Goal: Information Seeking & Learning: Compare options

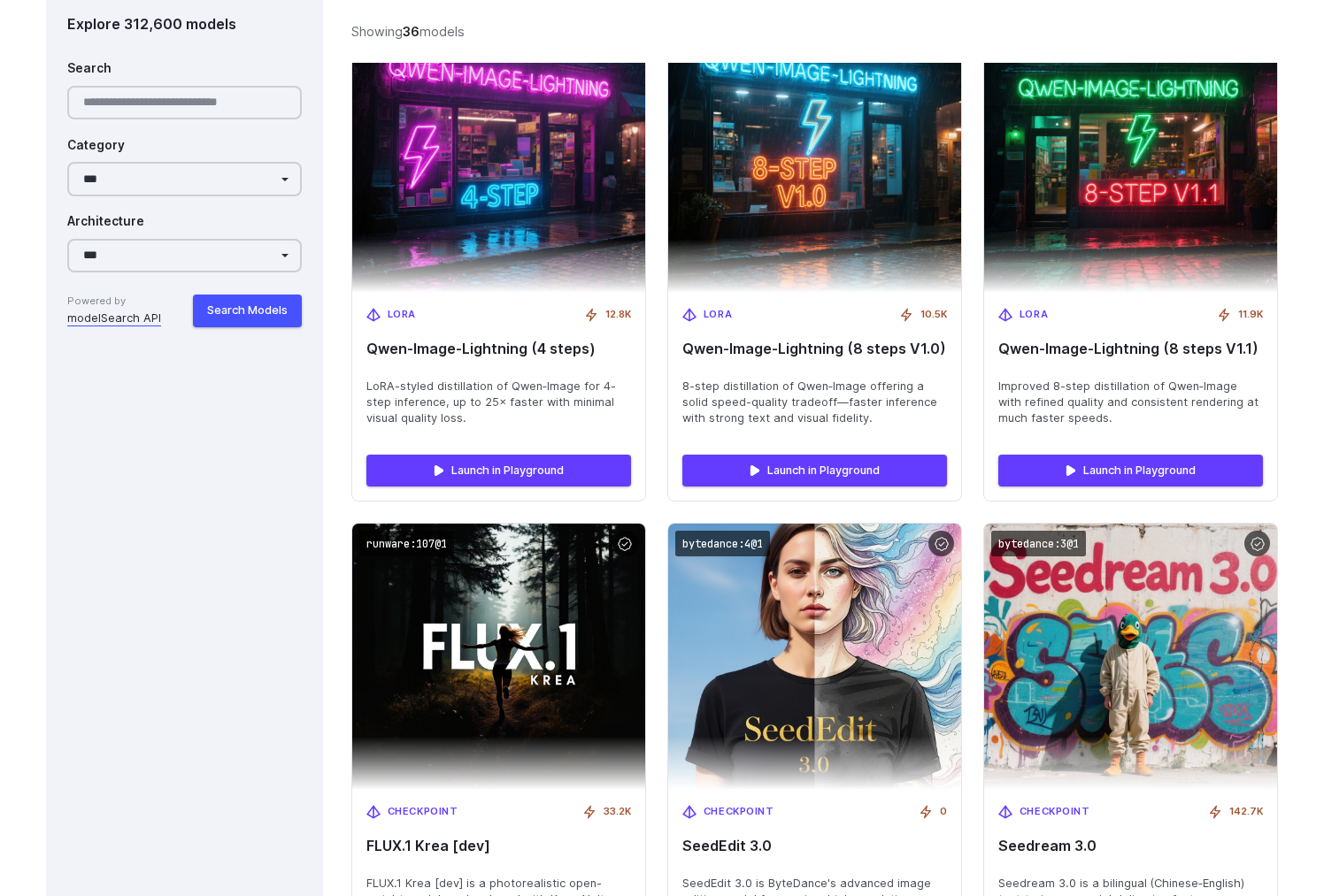
scroll to position [1868, 0]
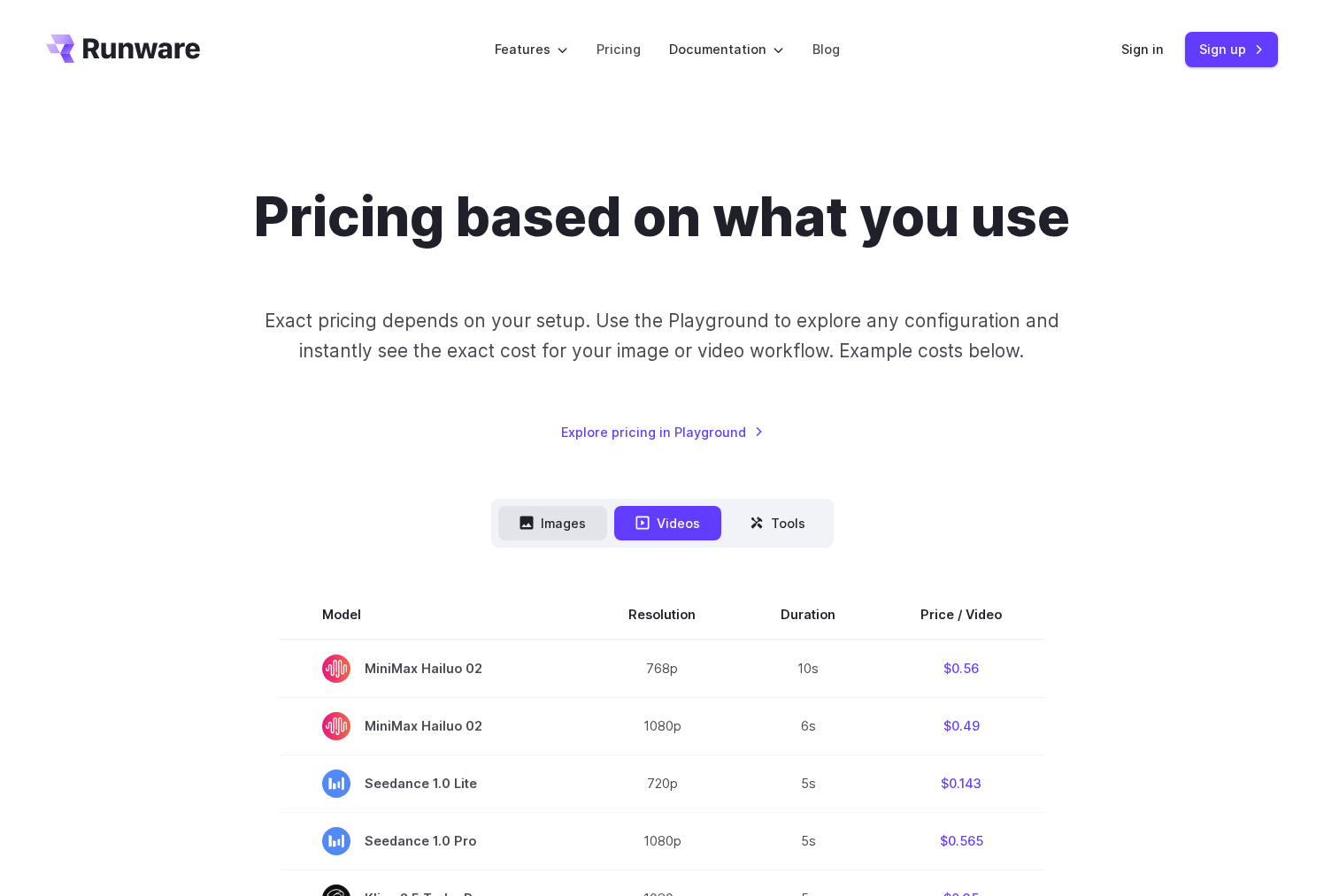
click at [546, 511] on button "Images" at bounding box center [553, 523] width 109 height 34
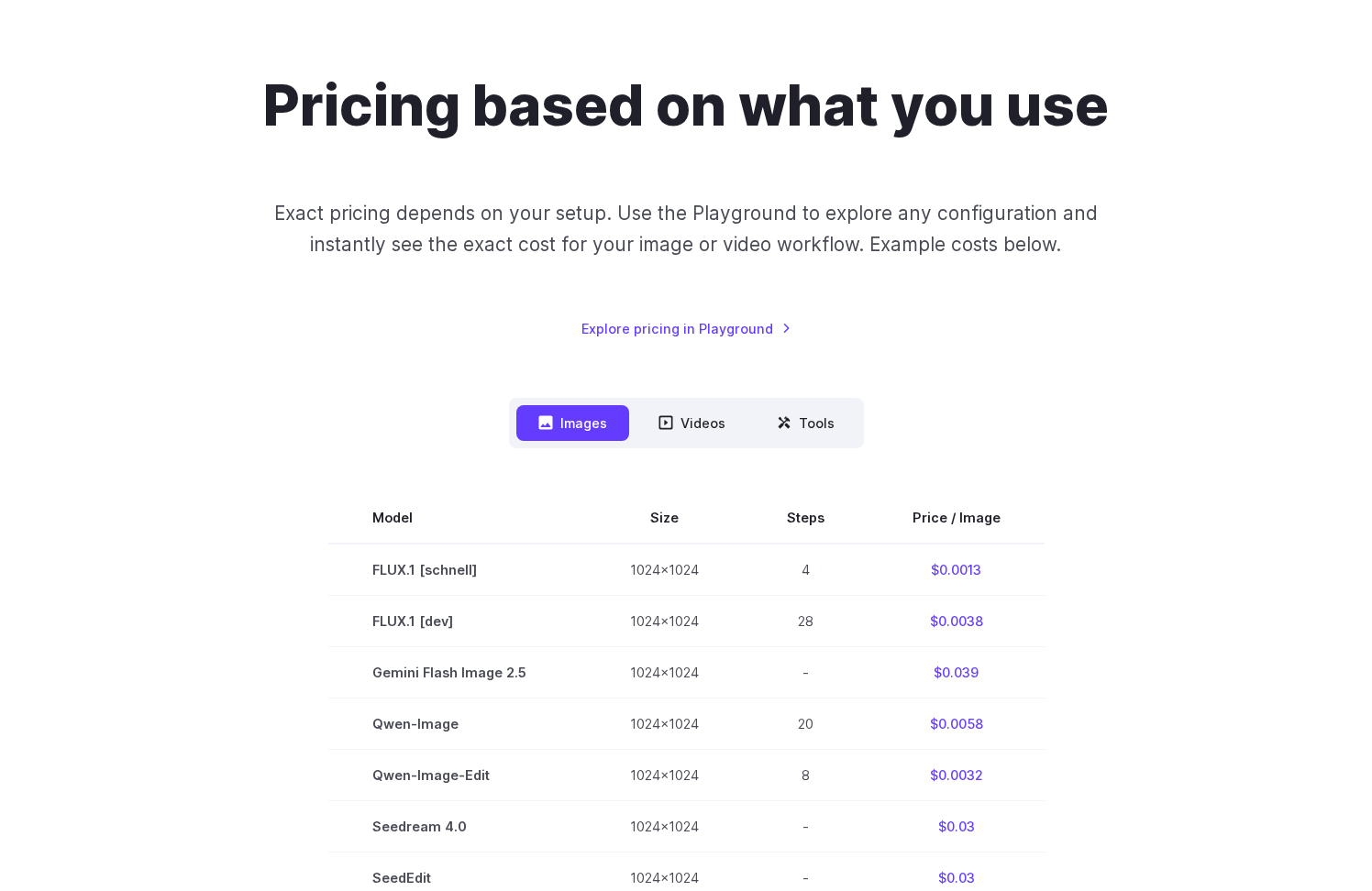
scroll to position [39, 0]
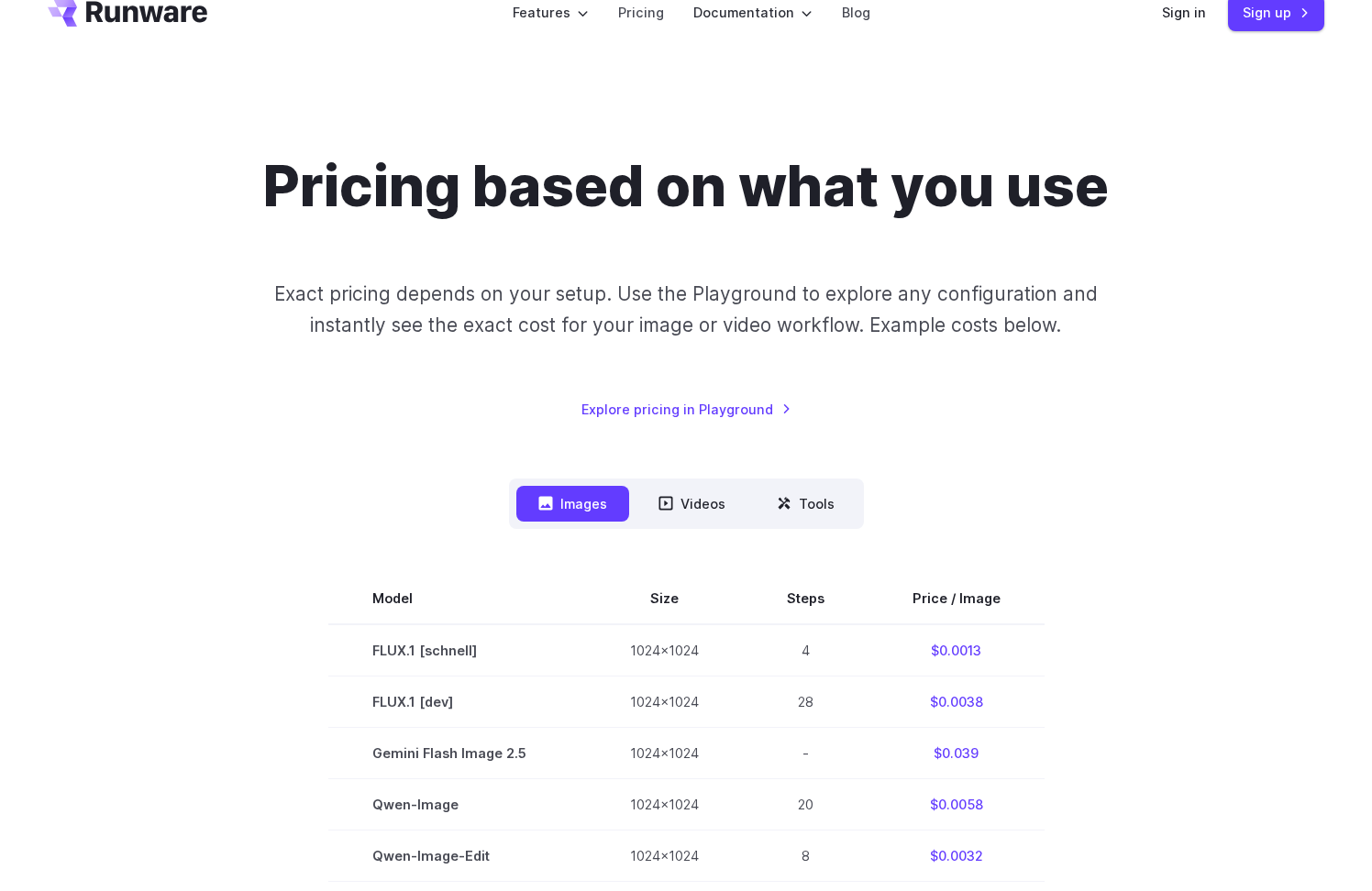
click at [766, 502] on button "Tools" at bounding box center [806, 504] width 101 height 36
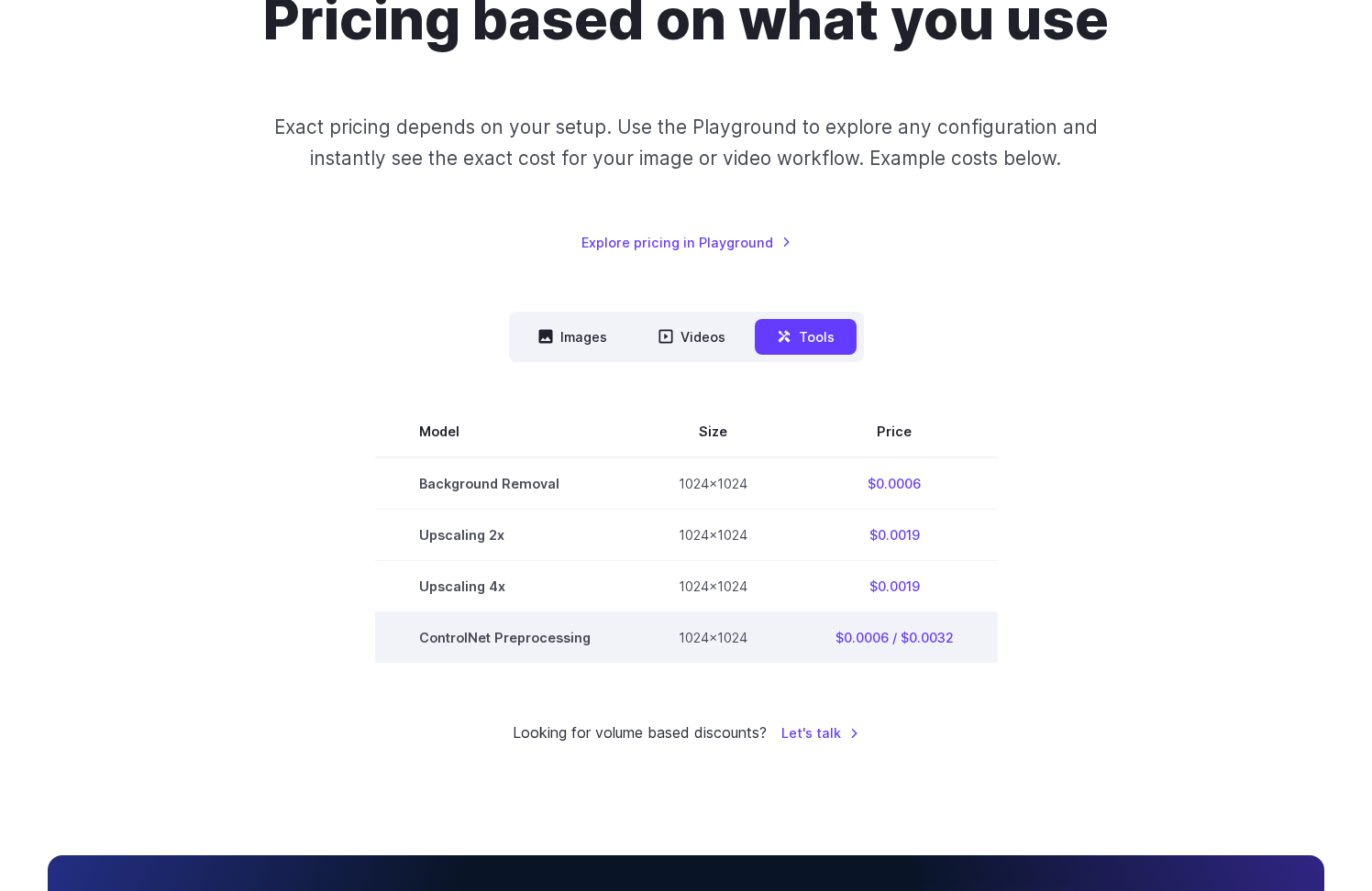
scroll to position [280, 0]
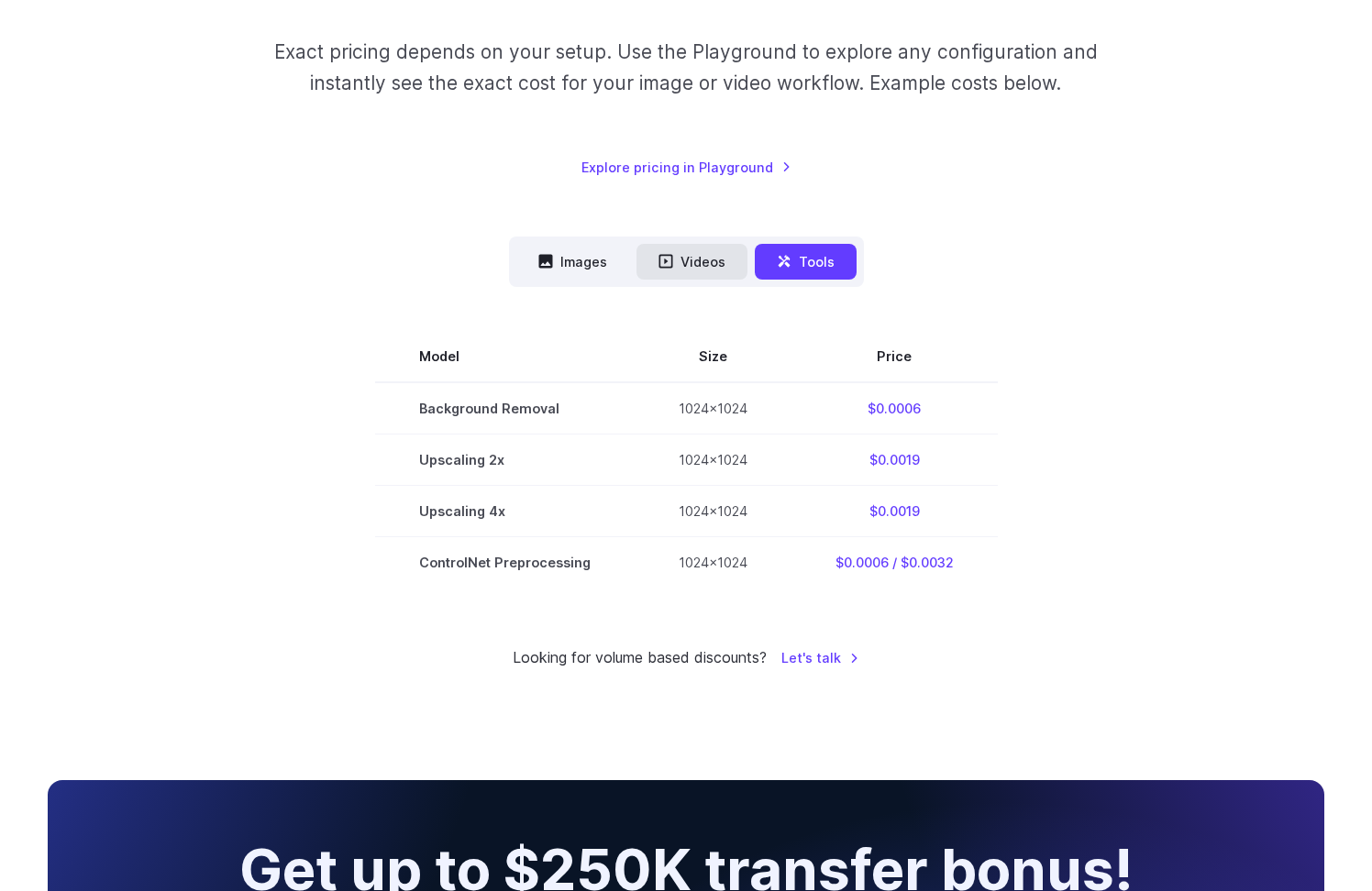
click at [687, 255] on button "Videos" at bounding box center [691, 261] width 111 height 36
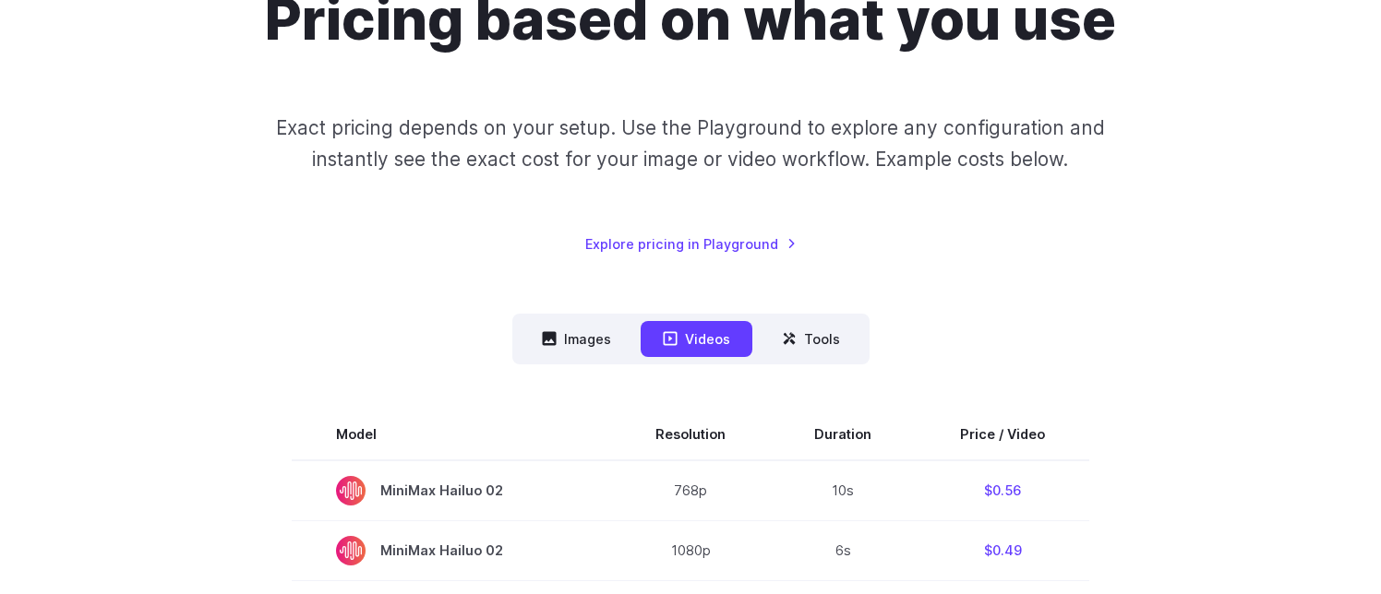
scroll to position [458, 0]
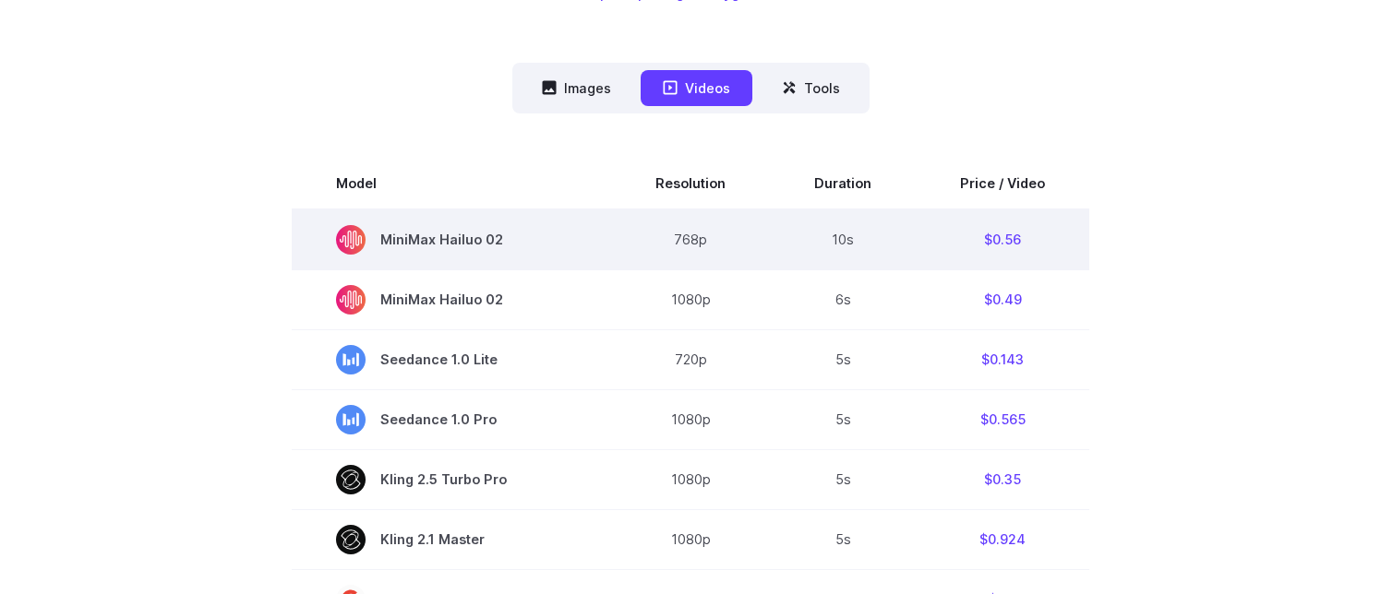
drag, startPoint x: 1080, startPoint y: 533, endPoint x: 344, endPoint y: 226, distance: 796.8
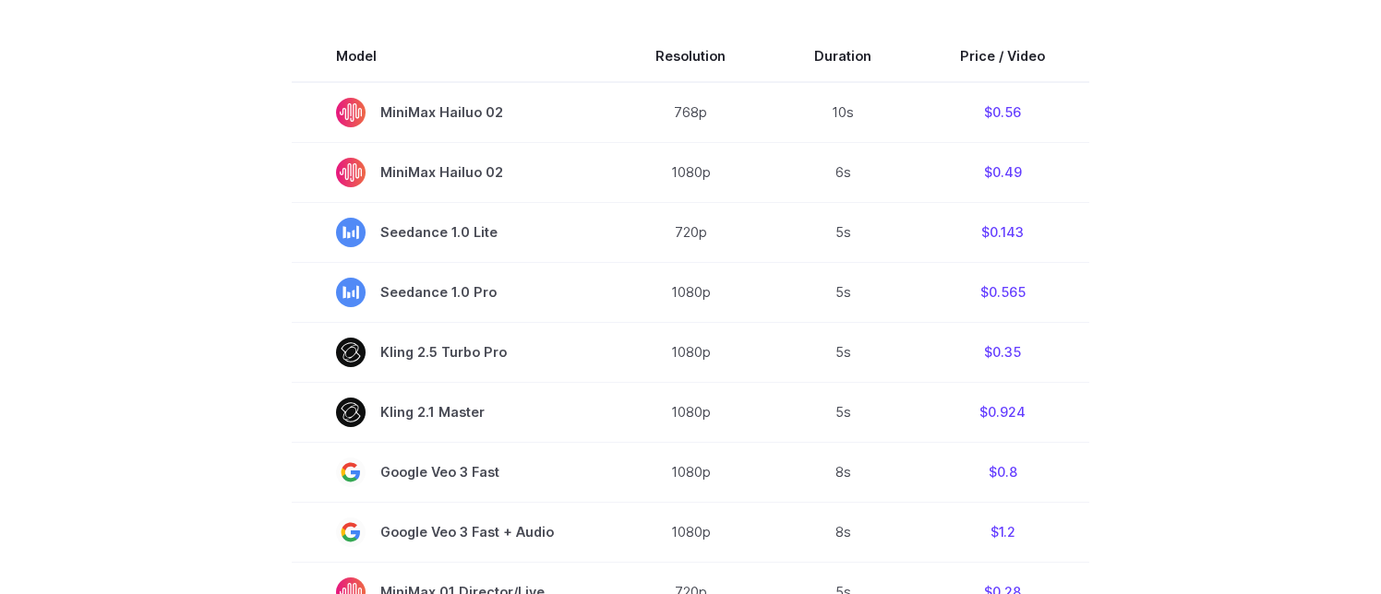
scroll to position [1121, 0]
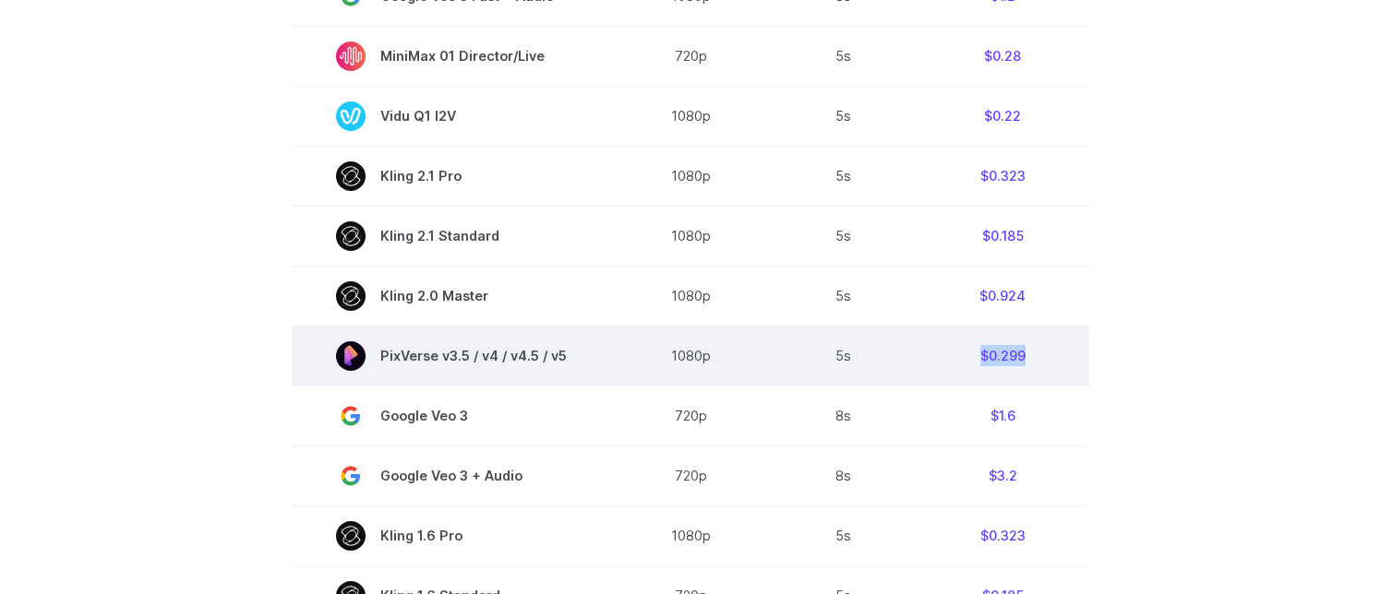
drag, startPoint x: 1122, startPoint y: 359, endPoint x: 1015, endPoint y: 352, distance: 107.3
click at [983, 344] on section "Model Resolution Duration Price / Video MiniMax Hailuo 02 768p 10s $0.56 MiniMa…" at bounding box center [690, 149] width 1285 height 1311
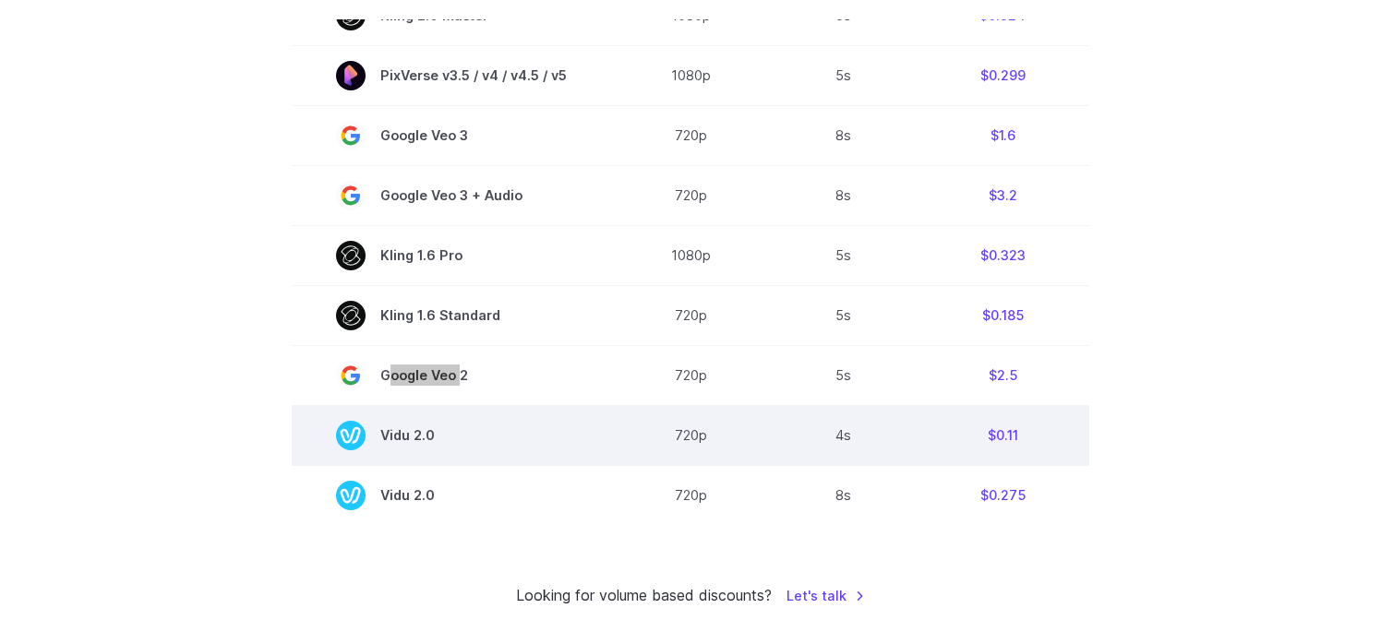
scroll to position [1930, 0]
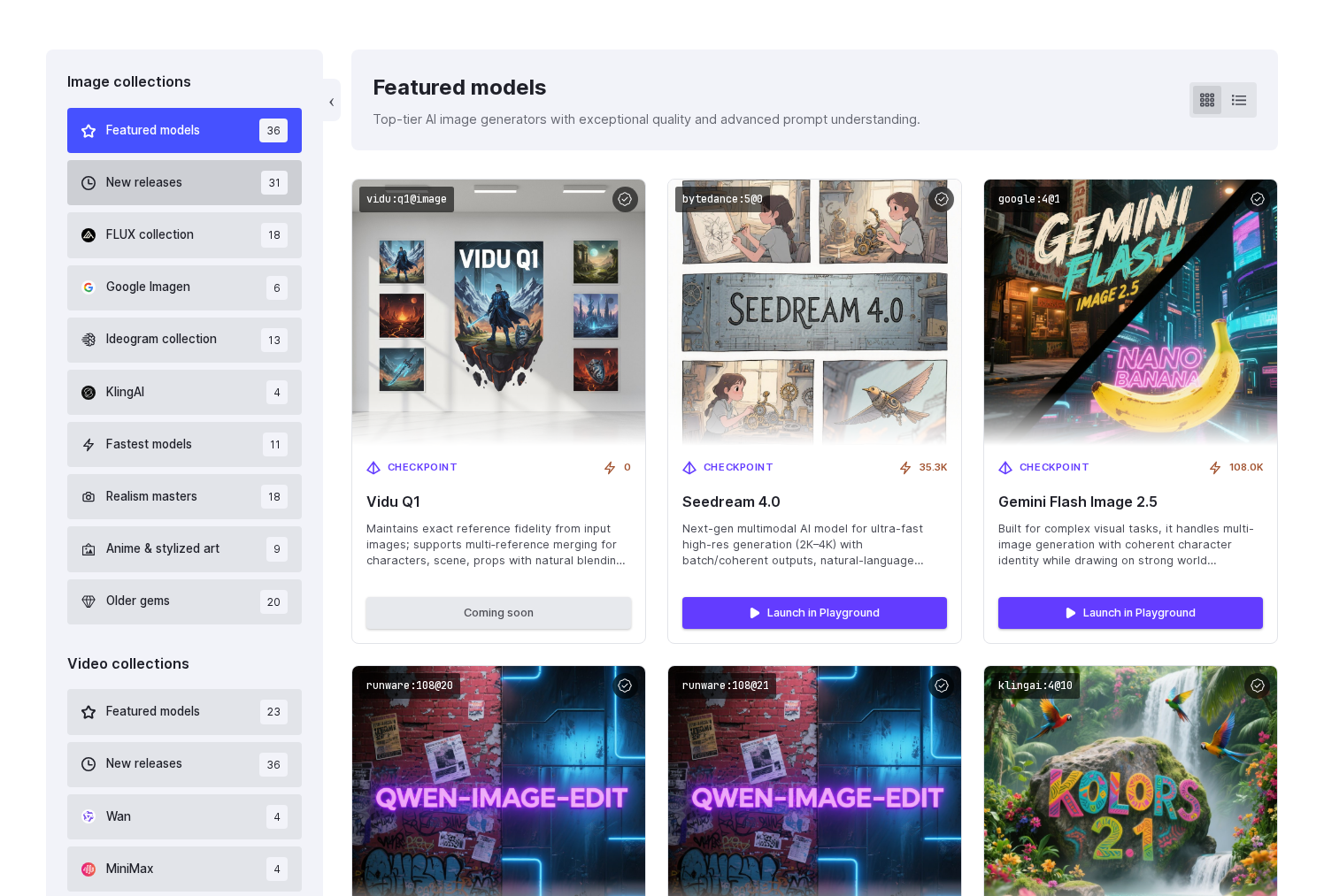
scroll to position [350, 0]
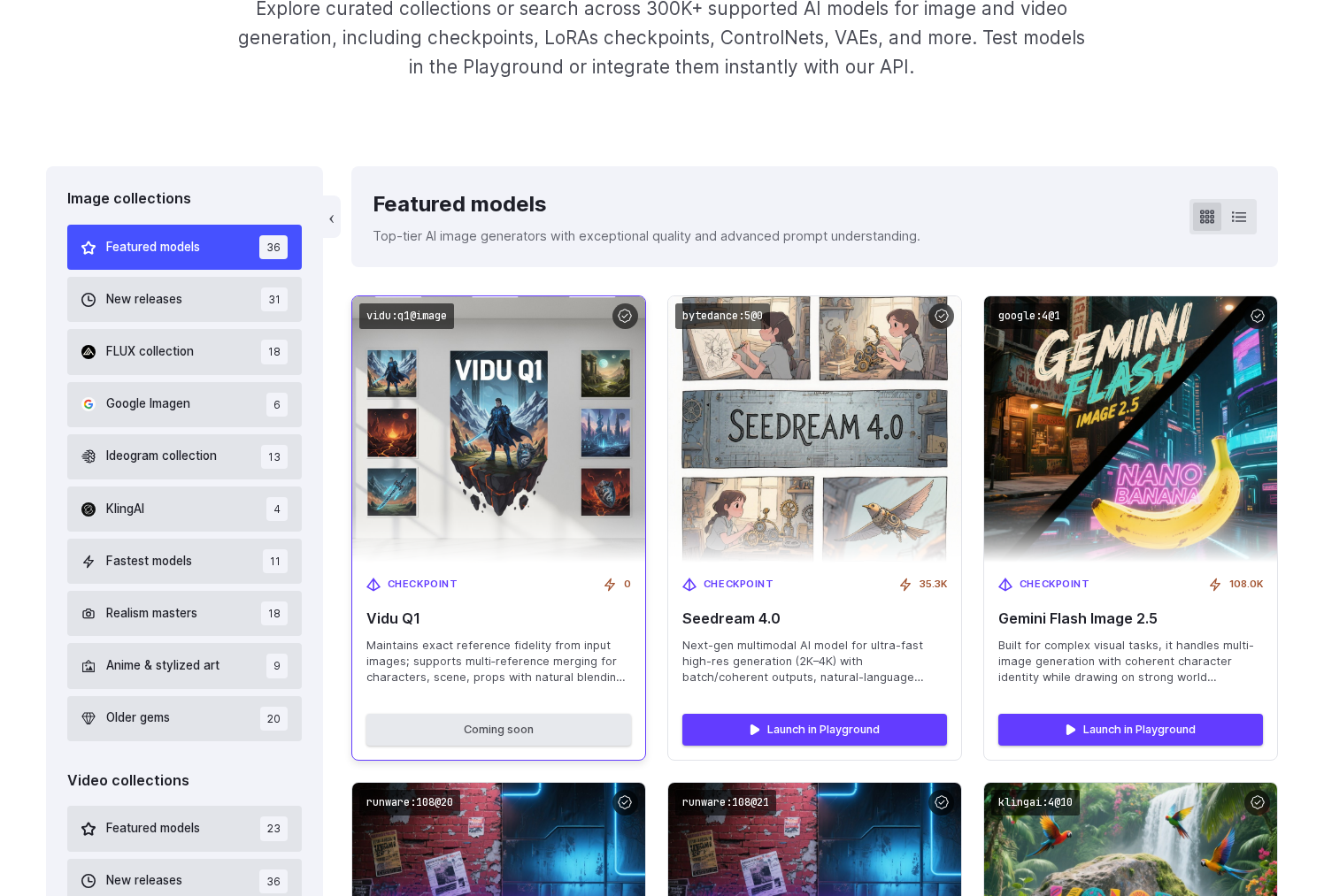
drag, startPoint x: 337, startPoint y: 312, endPoint x: 422, endPoint y: 329, distance: 86.7
drag, startPoint x: 364, startPoint y: 272, endPoint x: 407, endPoint y: 346, distance: 85.6
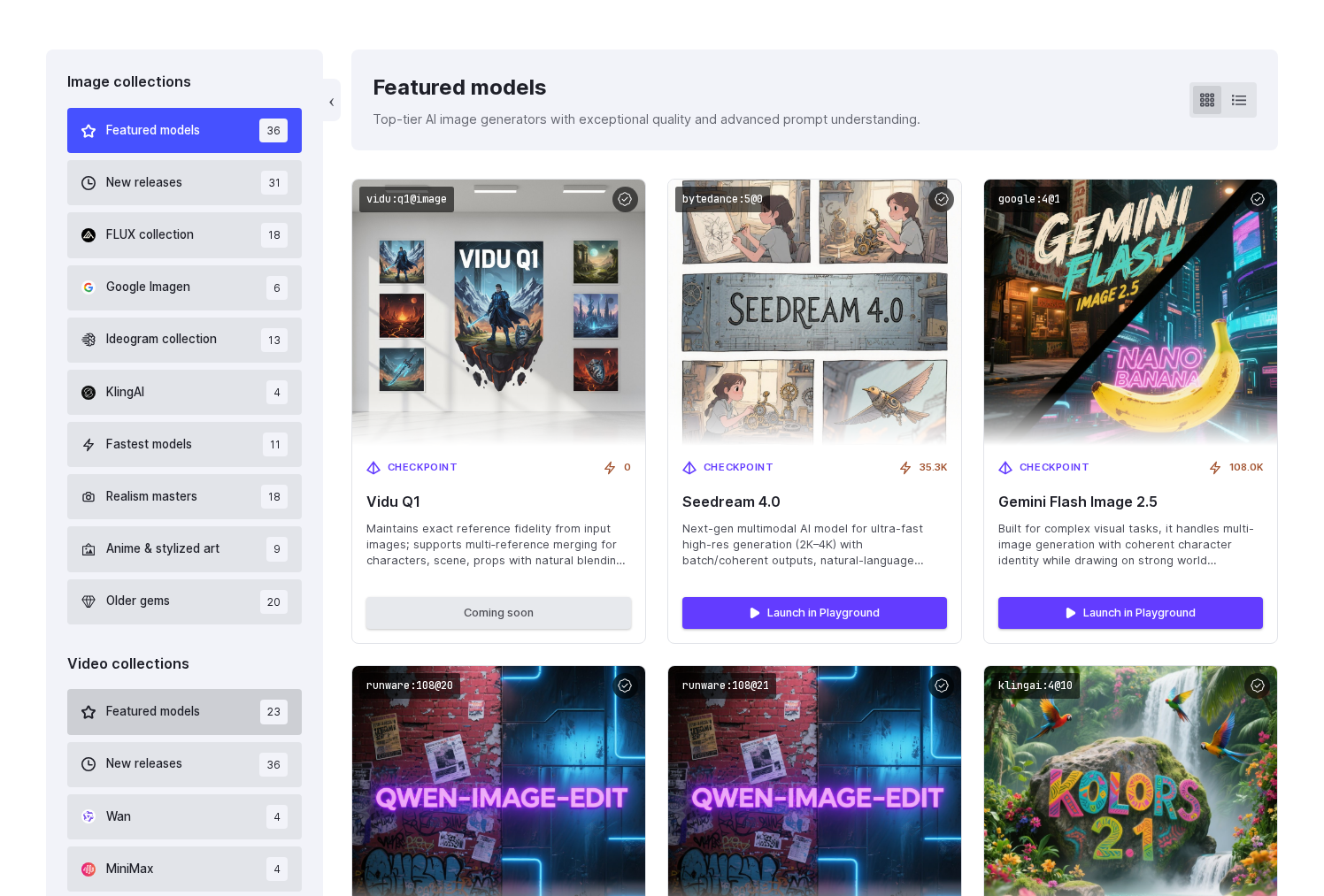
click at [186, 705] on span "Featured models" at bounding box center [153, 712] width 94 height 19
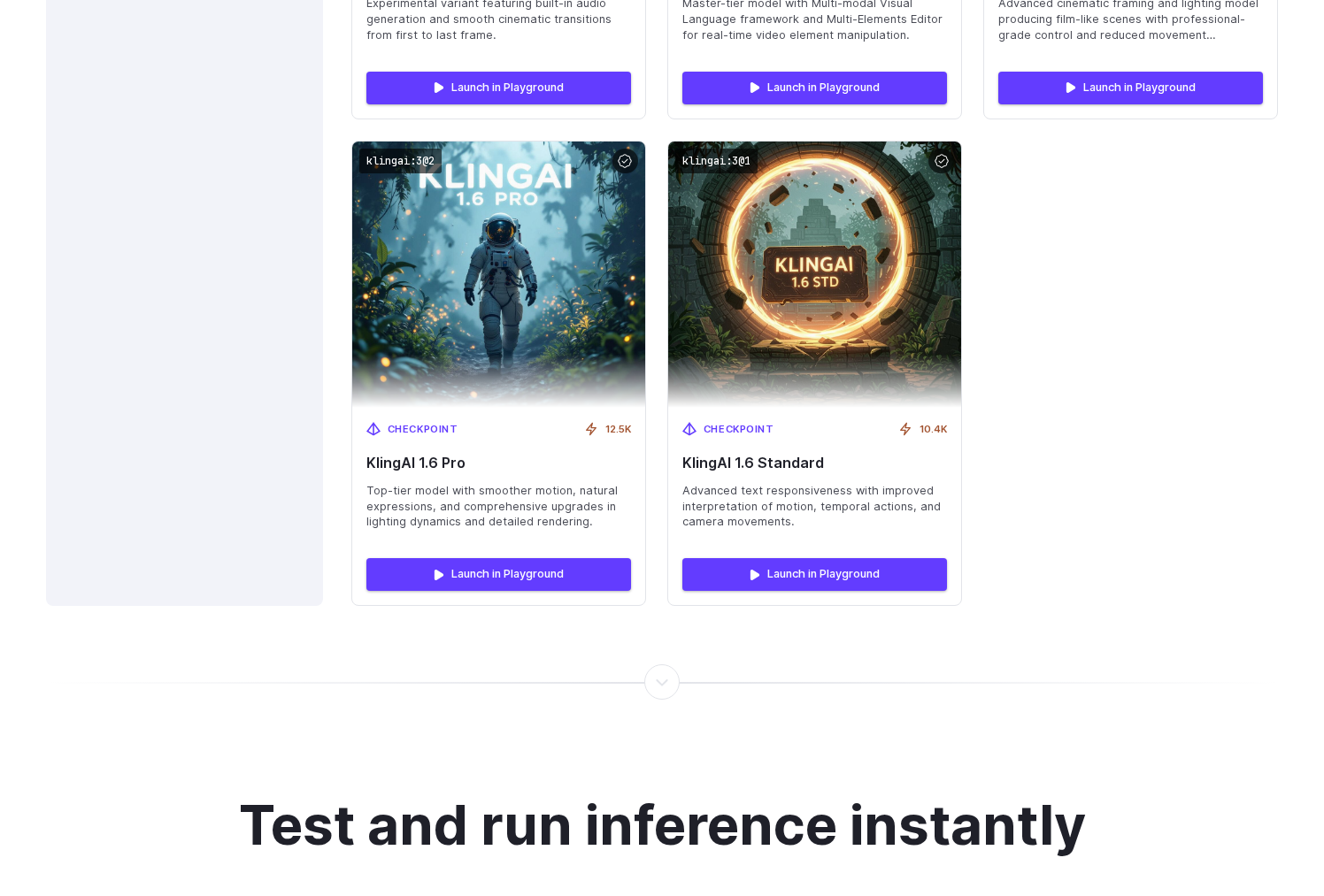
scroll to position [3994, 0]
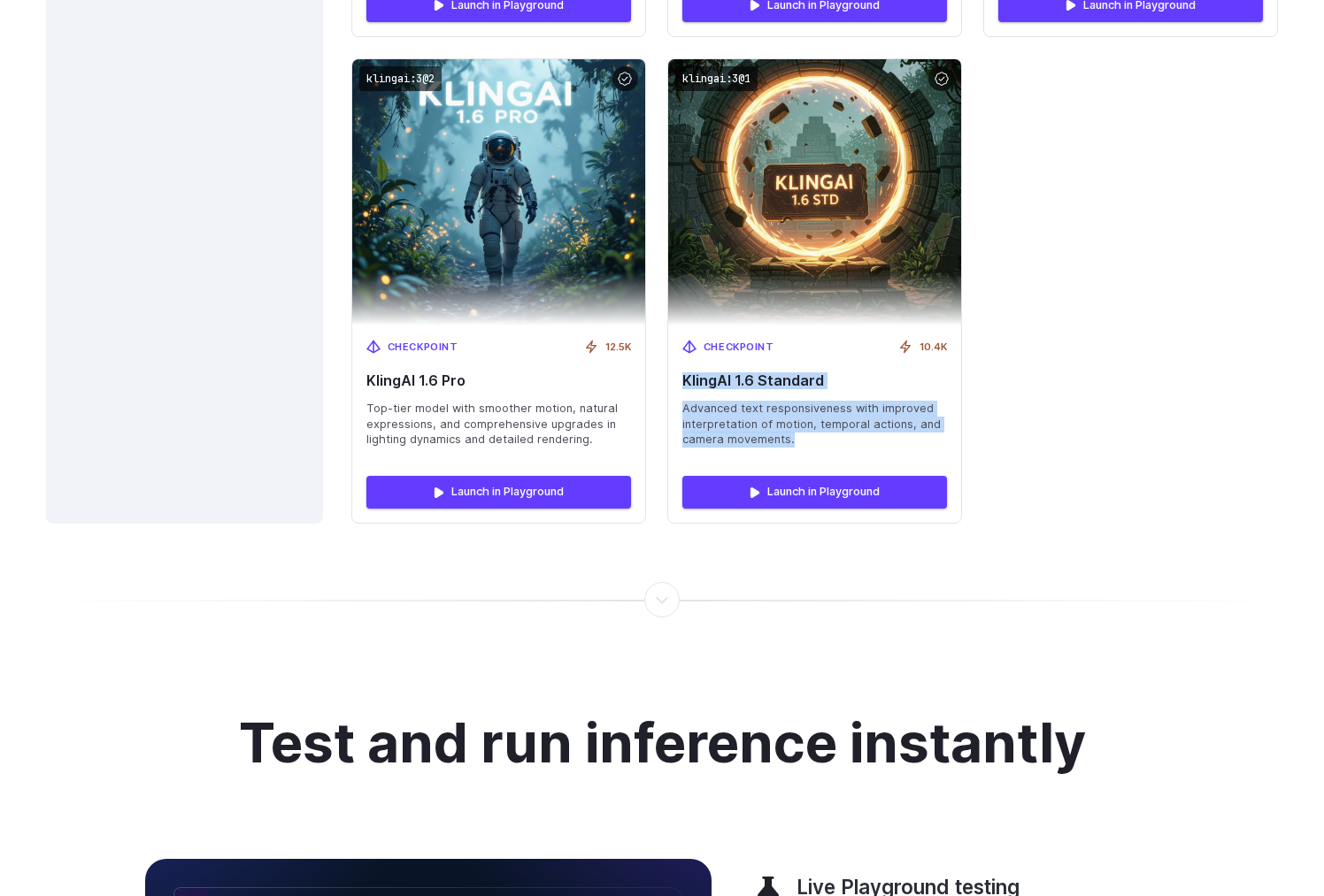
drag, startPoint x: 350, startPoint y: 221, endPoint x: 964, endPoint y: 472, distance: 663.3
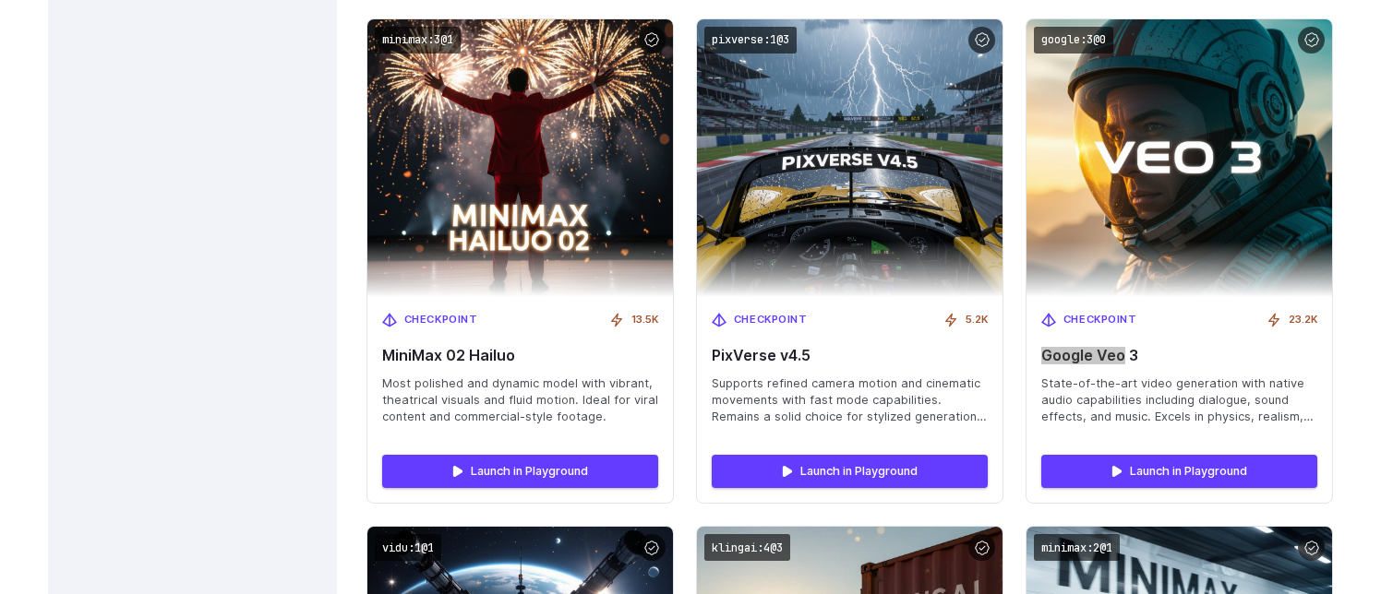
scroll to position [1202, 0]
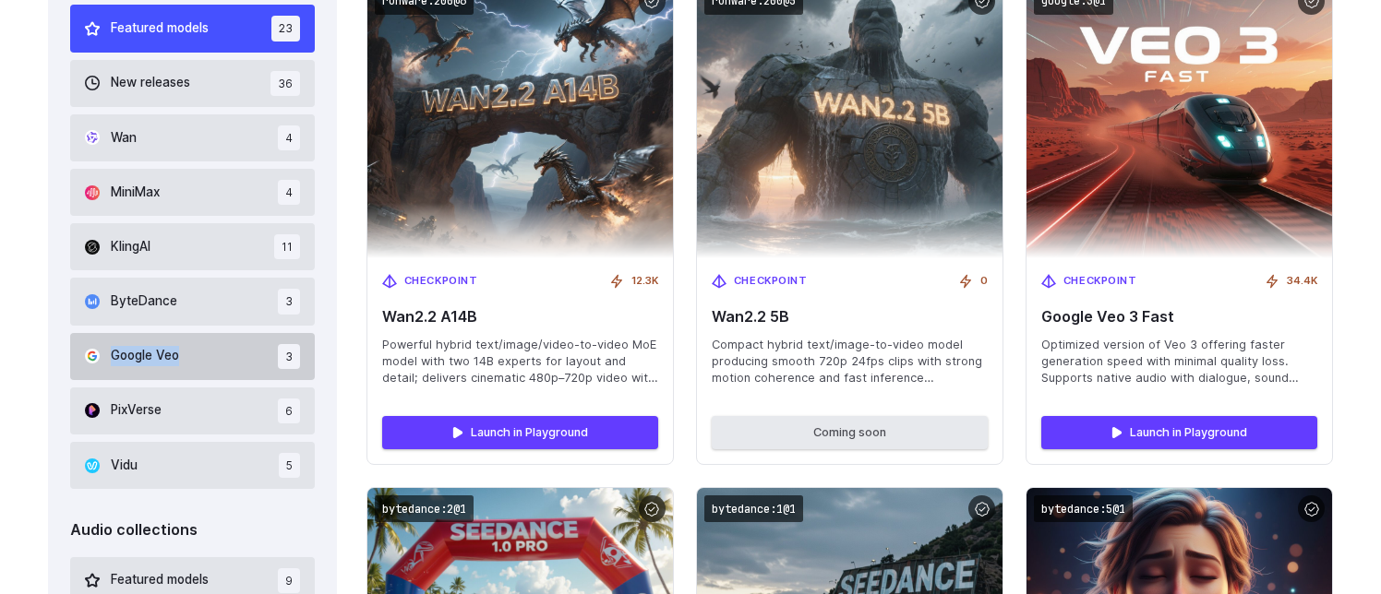
click at [150, 353] on span "Google Veo" at bounding box center [145, 356] width 68 height 20
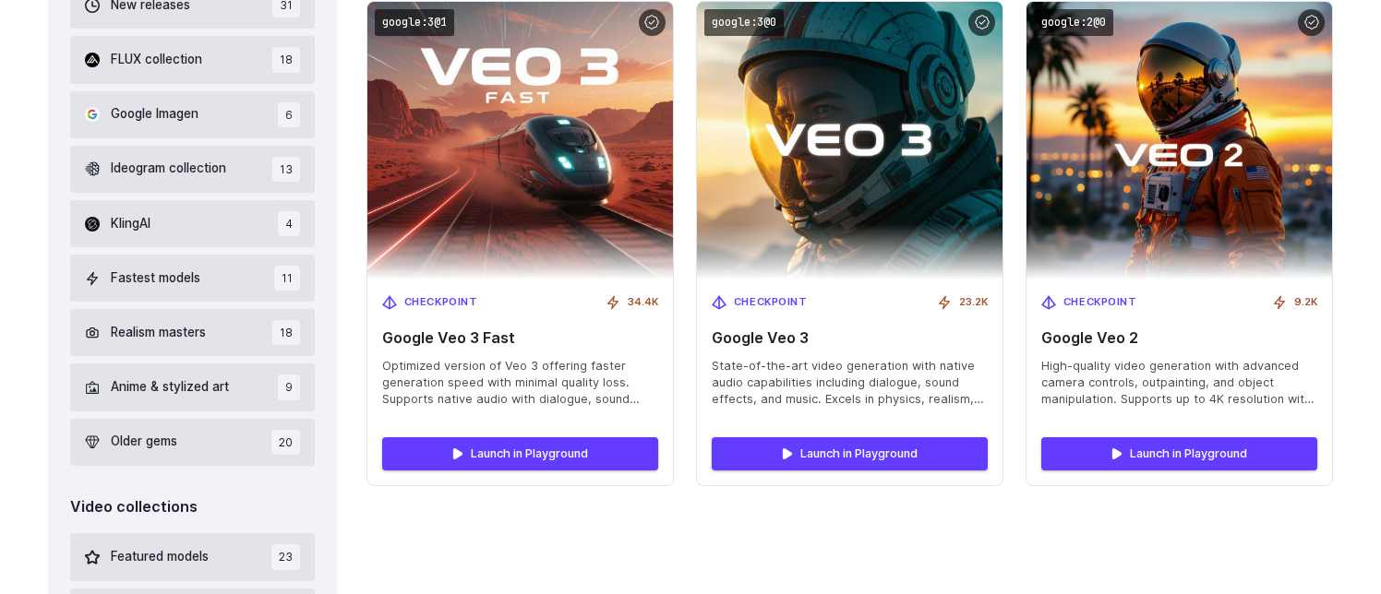
scroll to position [664, 0]
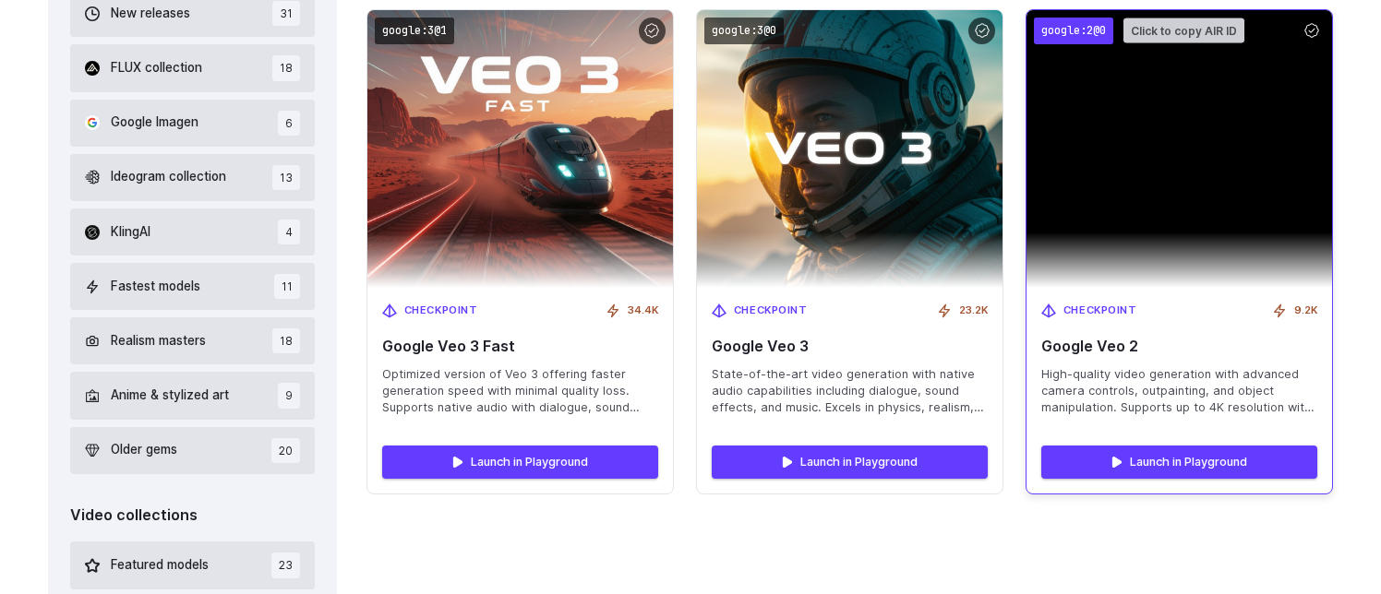
click at [1095, 30] on code "google:2@0" at bounding box center [1073, 31] width 79 height 27
click at [1067, 367] on span "High-quality video generation with advanced camera controls, outpainting, and o…" at bounding box center [1179, 391] width 276 height 50
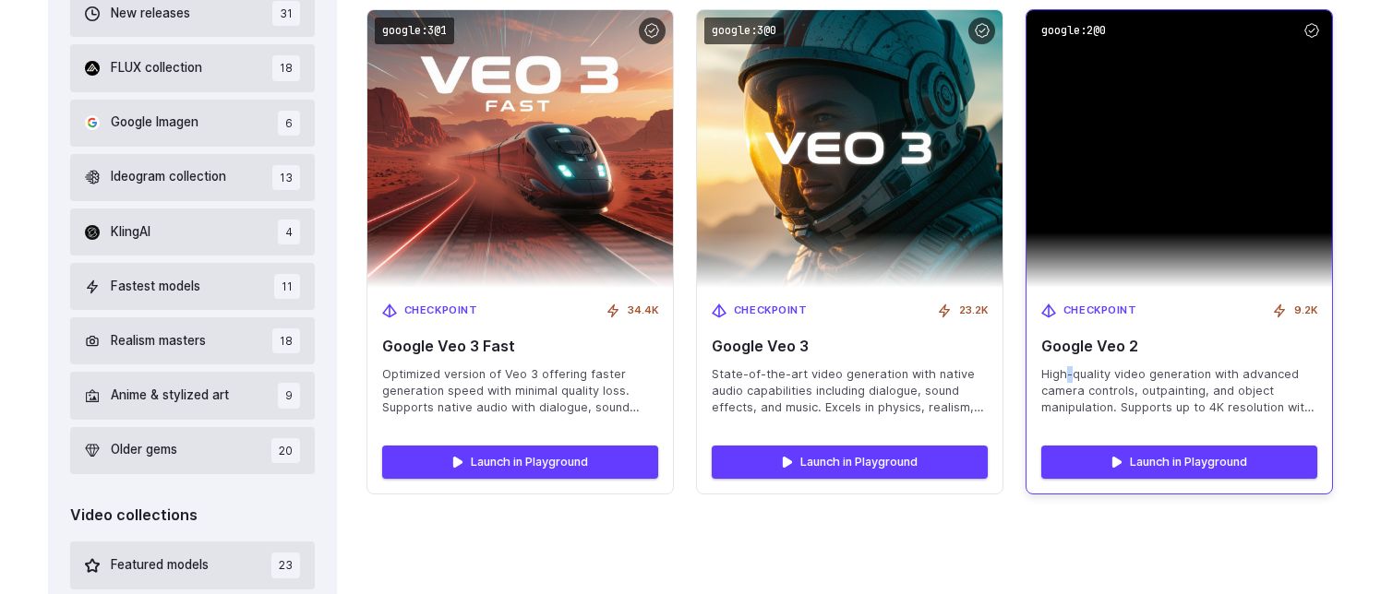
click at [1067, 367] on span "High-quality video generation with advanced camera controls, outpainting, and o…" at bounding box center [1179, 391] width 276 height 50
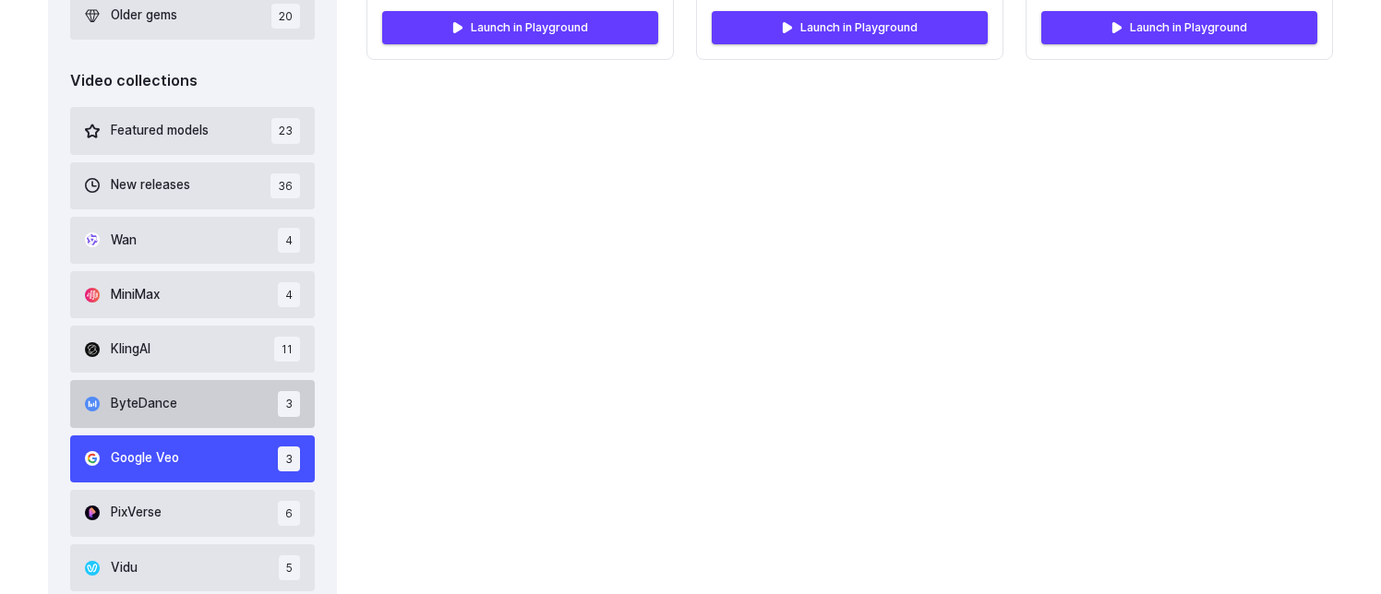
scroll to position [1152, 0]
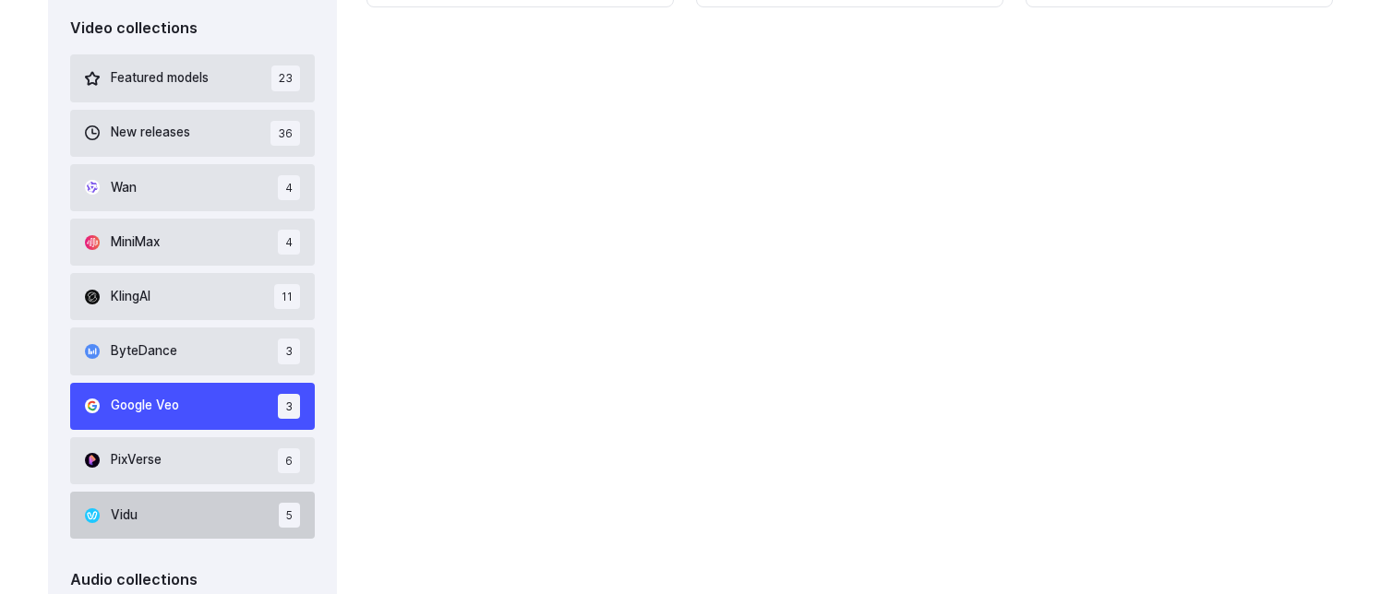
click at [179, 505] on button "Vidu 5" at bounding box center [192, 515] width 245 height 47
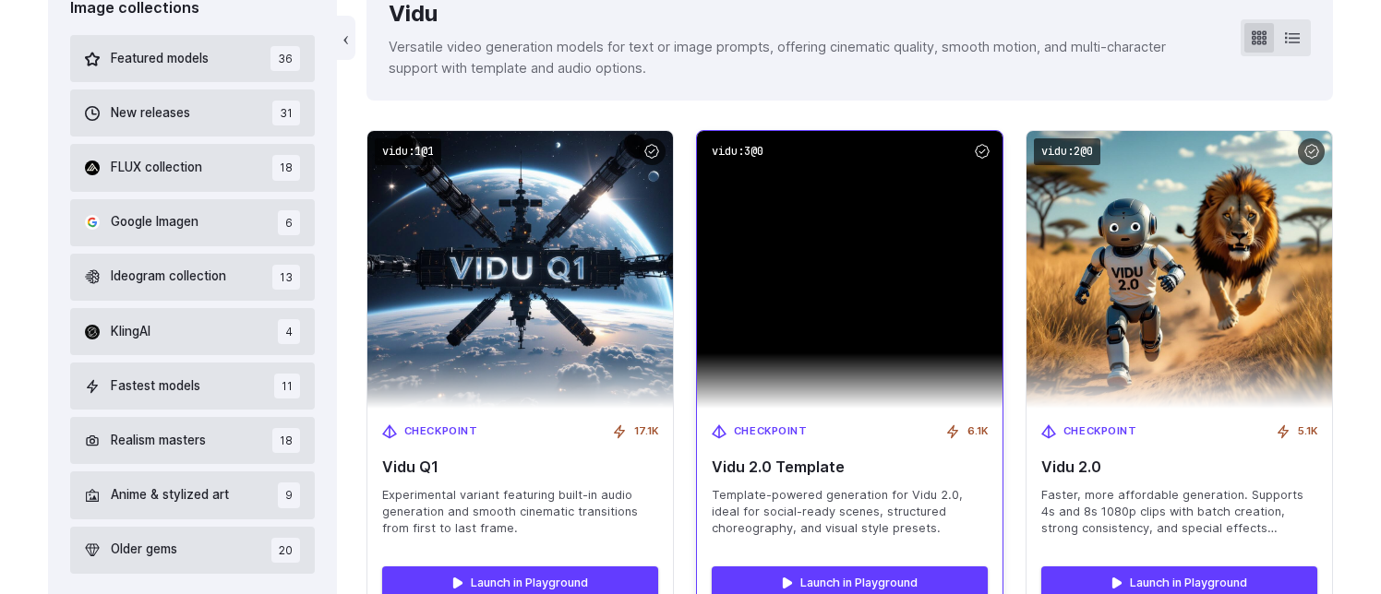
scroll to position [543, 0]
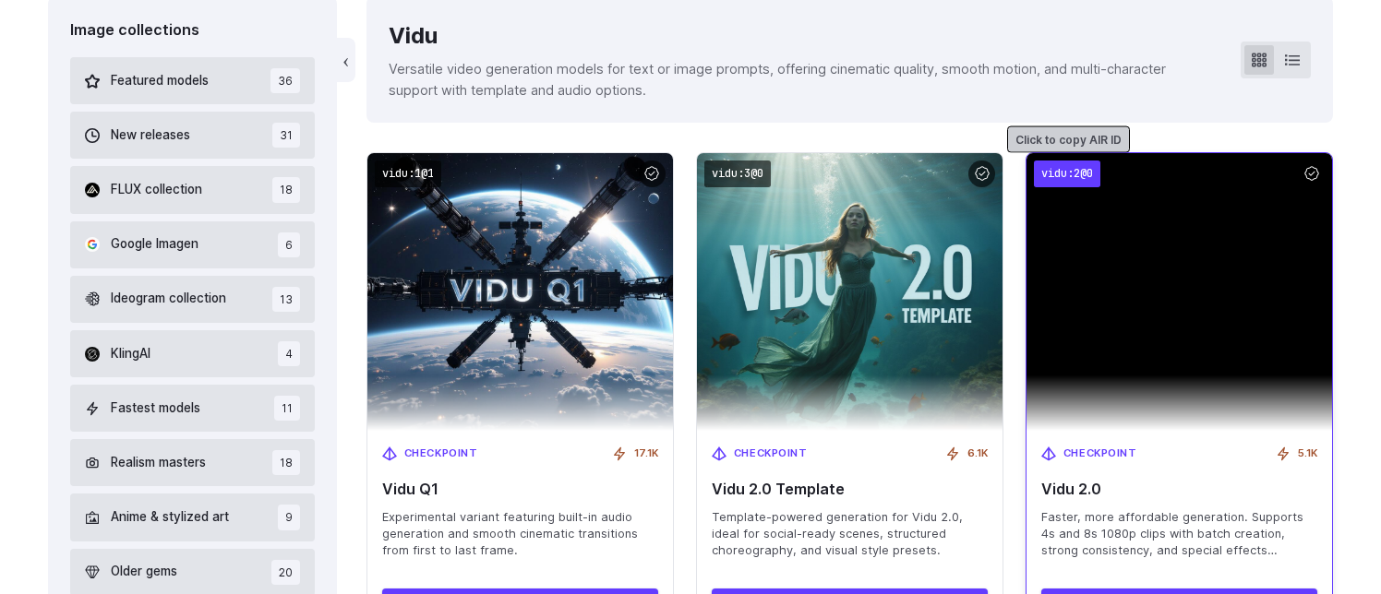
click at [1090, 169] on code "vidu:2@0" at bounding box center [1067, 174] width 66 height 27
click at [1101, 521] on span "Faster, more affordable generation. Supports 4s and 8s 1080p clips with batch c…" at bounding box center [1179, 534] width 276 height 50
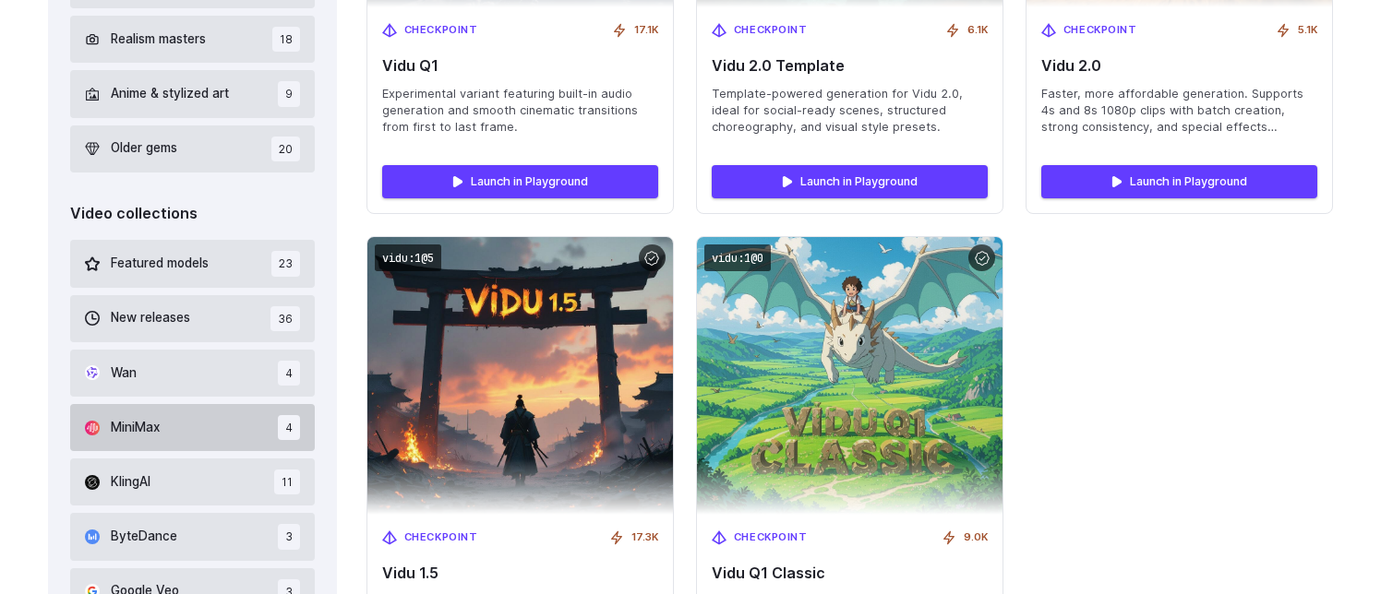
scroll to position [1030, 0]
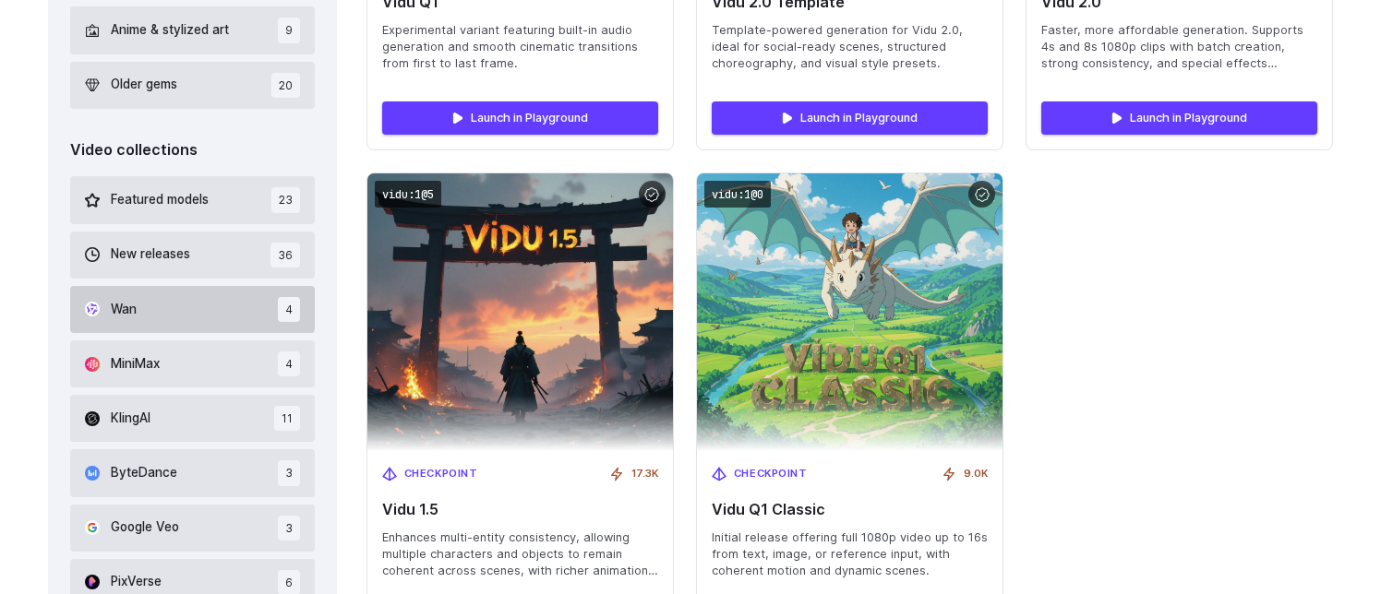
click at [114, 324] on button "Wan 4" at bounding box center [192, 309] width 245 height 47
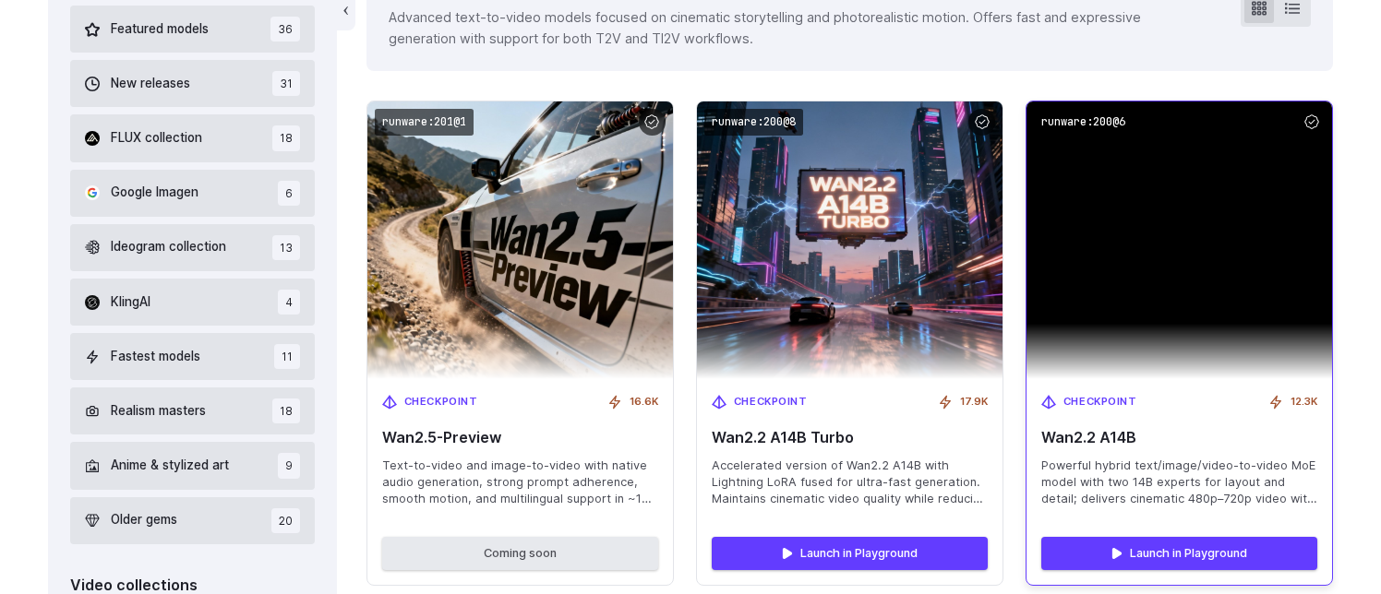
scroll to position [543, 0]
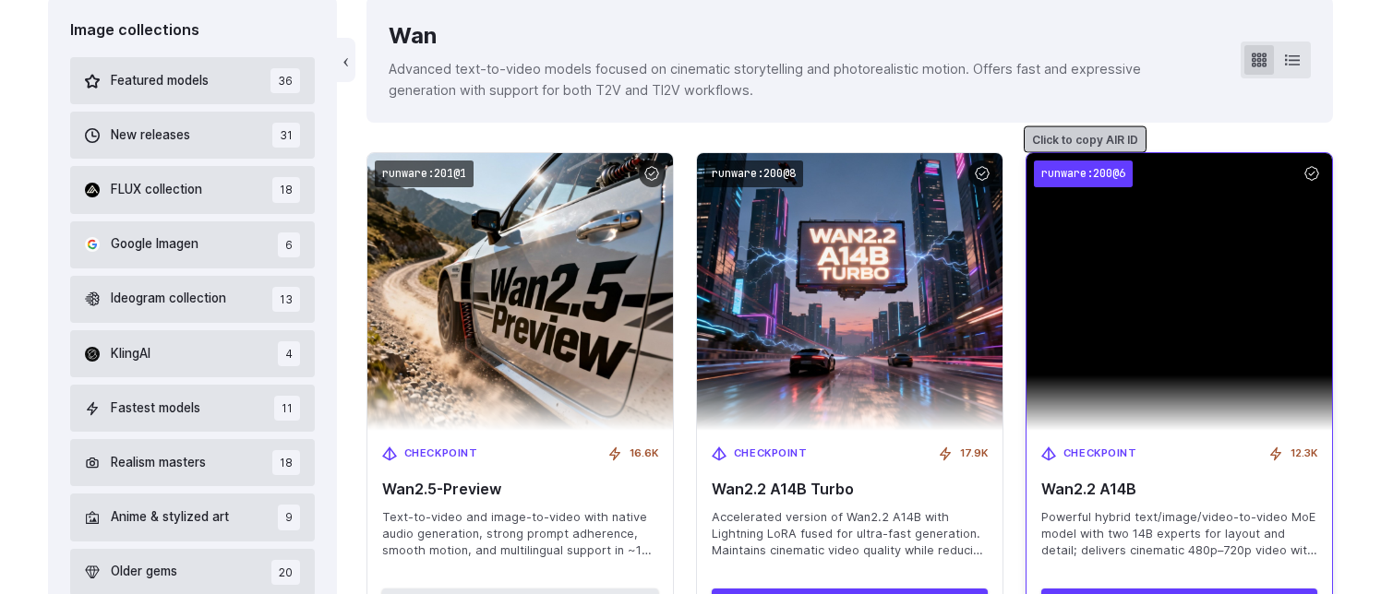
click at [1101, 173] on code "runware:200@6" at bounding box center [1083, 174] width 99 height 27
